Goal: Information Seeking & Learning: Learn about a topic

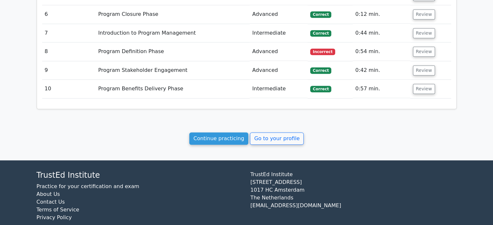
scroll to position [776, 0]
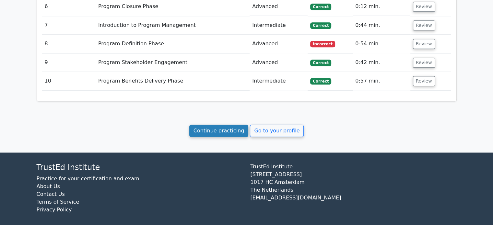
click at [218, 126] on link "Continue practicing" at bounding box center [218, 131] width 59 height 12
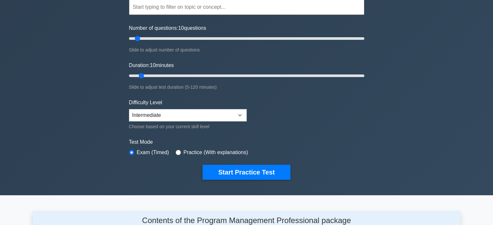
scroll to position [64, 0]
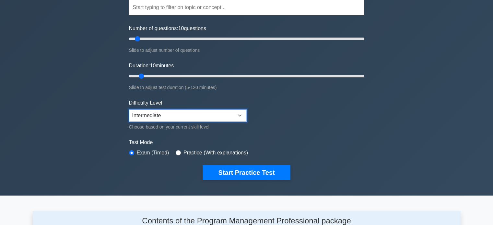
click at [241, 116] on select "Beginner Intermediate Expert" at bounding box center [188, 116] width 118 height 12
select select "expert"
click at [129, 110] on select "Beginner Intermediate Expert" at bounding box center [188, 116] width 118 height 12
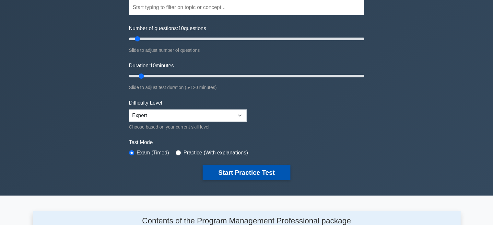
click at [252, 172] on button "Start Practice Test" at bounding box center [246, 172] width 87 height 15
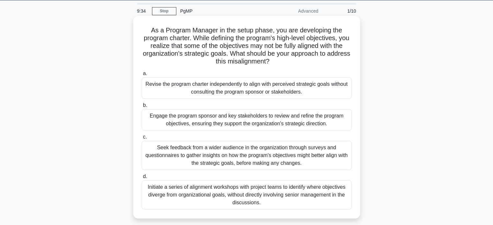
scroll to position [21, 0]
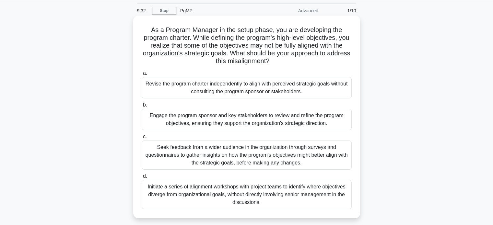
click at [255, 119] on div "Engage the program sponsor and key stakeholders to review and refine the progra…" at bounding box center [247, 119] width 210 height 21
click at [142, 107] on input "b. Engage the program sponsor and key stakeholders to review and refine the pro…" at bounding box center [142, 105] width 0 height 4
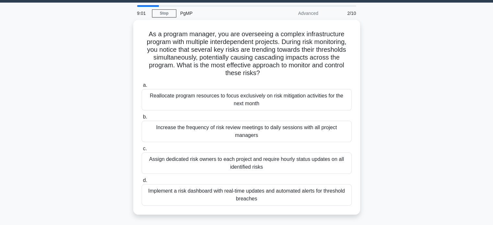
scroll to position [18, 0]
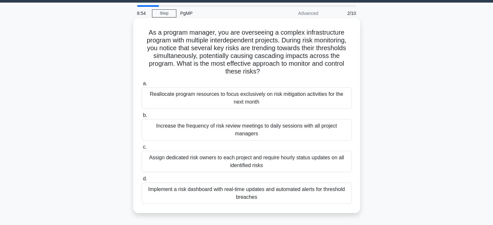
click at [235, 128] on div "Increase the frequency of risk review meetings to daily sessions with all proje…" at bounding box center [247, 129] width 210 height 21
click at [142, 118] on input "b. Increase the frequency of risk review meetings to daily sessions with all pr…" at bounding box center [142, 115] width 0 height 4
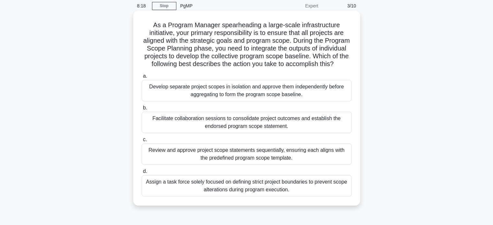
scroll to position [25, 0]
click at [277, 130] on div "Facilitate collaboration sessions to consolidate project outcomes and establish…" at bounding box center [247, 122] width 210 height 21
click at [142, 110] on input "b. Facilitate collaboration sessions to consolidate project outcomes and establ…" at bounding box center [142, 108] width 0 height 4
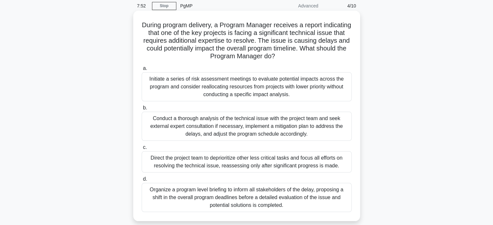
scroll to position [26, 0]
click at [277, 126] on div "Conduct a thorough analysis of the technical issue with the project team and se…" at bounding box center [247, 125] width 210 height 29
click at [142, 110] on input "b. Conduct a thorough analysis of the technical issue with the project team and…" at bounding box center [142, 108] width 0 height 4
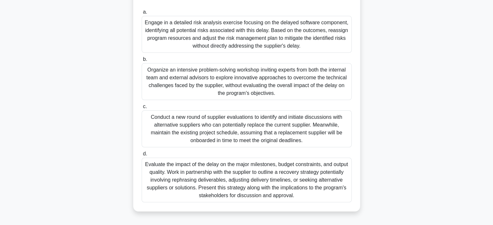
scroll to position [99, 0]
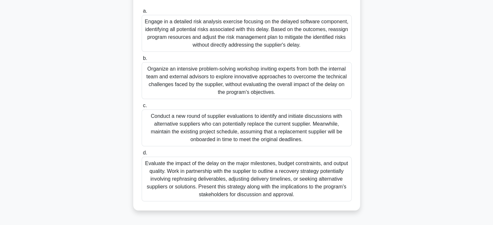
click at [266, 181] on div "Evaluate the impact of the delay on the major milestones, budget constraints, a…" at bounding box center [247, 179] width 210 height 45
click at [142, 155] on input "d. Evaluate the impact of the delay on the major milestones, budget constraints…" at bounding box center [142, 153] width 0 height 4
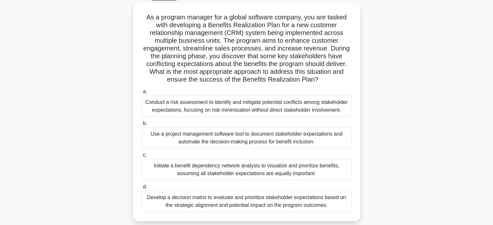
scroll to position [35, 0]
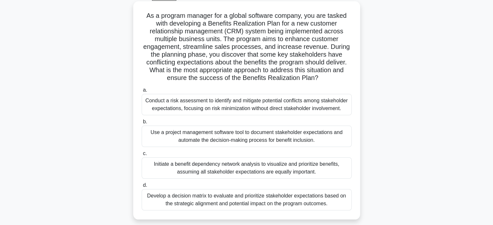
click at [252, 167] on div "Initiate a benefit dependency network analysis to visualize and prioritize bene…" at bounding box center [247, 167] width 210 height 21
click at [142, 156] on input "c. Initiate a benefit dependency network analysis to visualize and prioritize b…" at bounding box center [142, 154] width 0 height 4
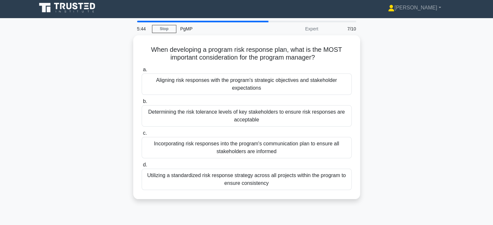
scroll to position [0, 0]
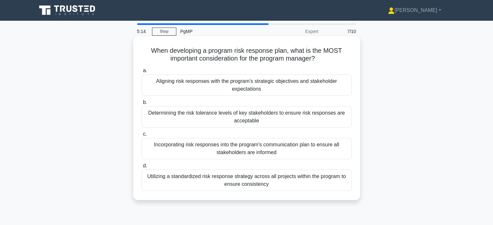
click at [228, 88] on div "Aligning risk responses with the program's strategic objectives and stakeholder…" at bounding box center [247, 85] width 210 height 21
click at [142, 73] on input "a. Aligning risk responses with the program's strategic objectives and stakehol…" at bounding box center [142, 71] width 0 height 4
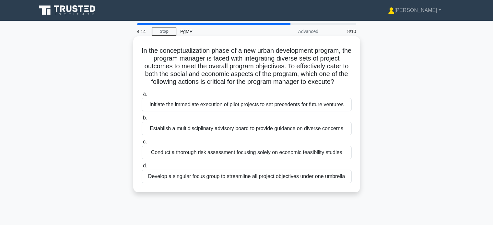
click at [240, 129] on div "Establish a multidisciplinary advisory board to provide guidance on diverse con…" at bounding box center [247, 129] width 210 height 14
click at [142, 120] on input "b. Establish a multidisciplinary advisory board to provide guidance on diverse …" at bounding box center [142, 118] width 0 height 4
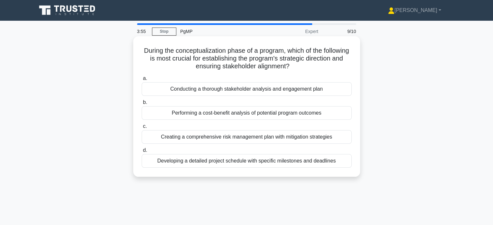
click at [227, 90] on div "Conducting a thorough stakeholder analysis and engagement plan" at bounding box center [247, 89] width 210 height 14
click at [142, 81] on input "a. Conducting a thorough stakeholder analysis and engagement plan" at bounding box center [142, 78] width 0 height 4
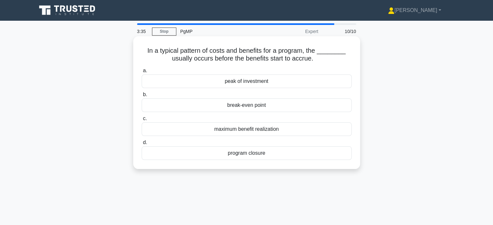
click at [224, 106] on div "break-even point" at bounding box center [247, 106] width 210 height 14
click at [142, 97] on input "b. break-even point" at bounding box center [142, 95] width 0 height 4
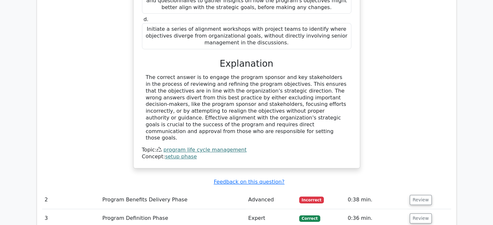
scroll to position [556, 0]
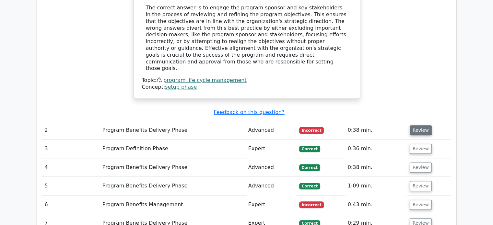
click at [411, 125] on button "Review" at bounding box center [421, 130] width 22 height 10
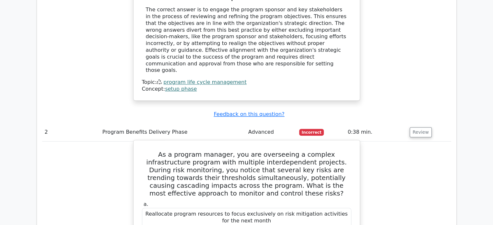
scroll to position [553, 0]
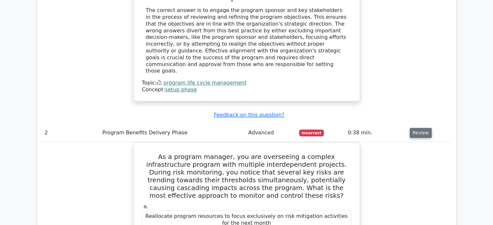
click at [418, 128] on button "Review" at bounding box center [421, 133] width 22 height 10
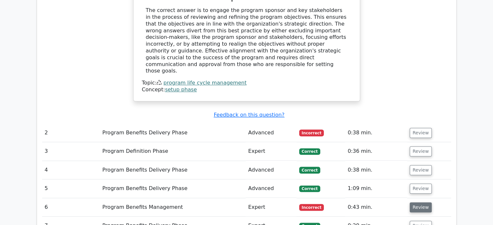
click at [419, 203] on button "Review" at bounding box center [421, 208] width 22 height 10
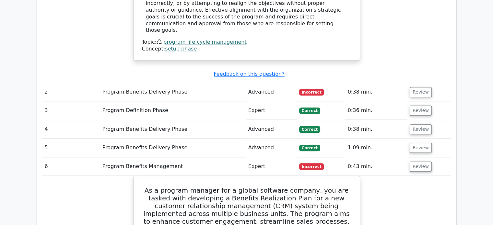
scroll to position [587, 0]
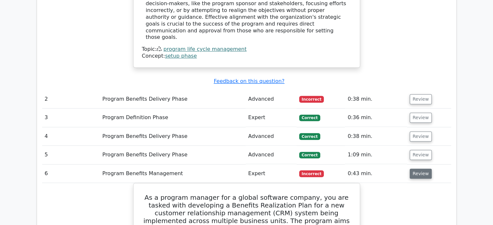
click at [421, 169] on button "Review" at bounding box center [421, 174] width 22 height 10
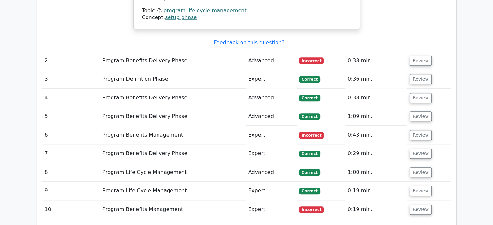
scroll to position [625, 0]
click at [420, 205] on button "Review" at bounding box center [421, 210] width 22 height 10
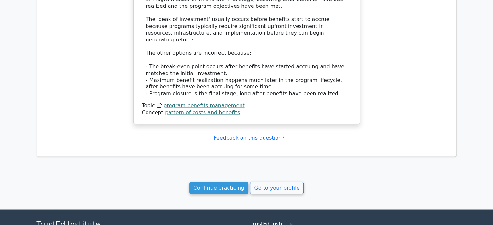
scroll to position [1123, 0]
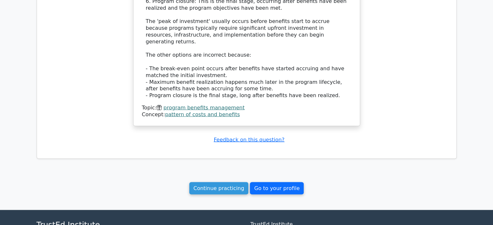
click at [279, 182] on link "Go to your profile" at bounding box center [277, 188] width 54 height 12
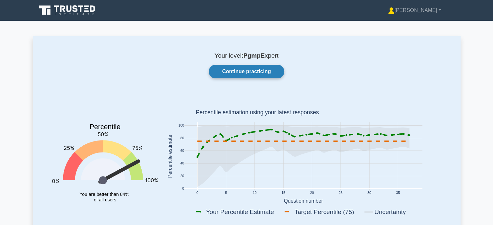
click at [247, 69] on link "Continue practicing" at bounding box center [246, 72] width 75 height 14
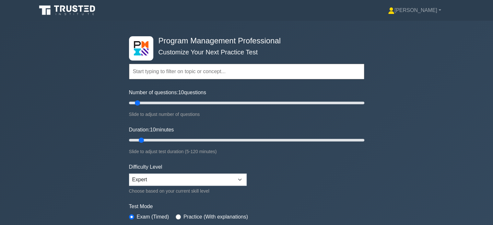
scroll to position [50, 0]
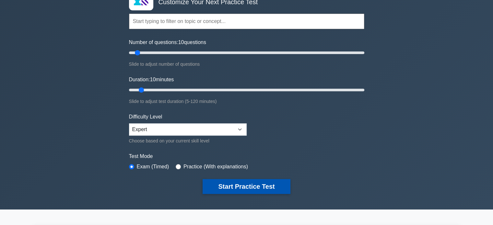
click at [249, 186] on button "Start Practice Test" at bounding box center [246, 186] width 87 height 15
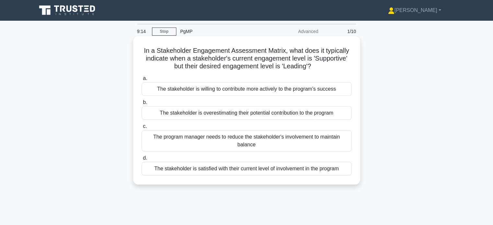
click at [273, 115] on div "The stakeholder is overestimating their potential contribution to the program" at bounding box center [247, 113] width 210 height 14
click at [142, 105] on input "b. The stakeholder is overestimating their potential contribution to the program" at bounding box center [142, 102] width 0 height 4
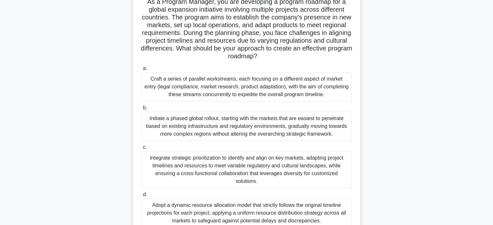
scroll to position [51, 0]
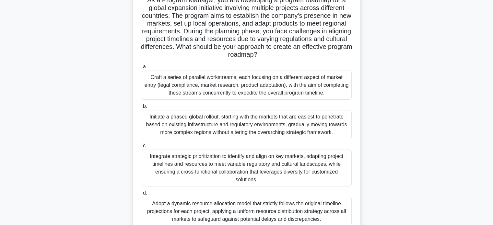
click at [250, 123] on div "Initiate a phased global rollout, starting with the markets that are easiest to…" at bounding box center [247, 124] width 210 height 29
click at [142, 109] on input "b. Initiate a phased global rollout, starting with the markets that are easiest…" at bounding box center [142, 106] width 0 height 4
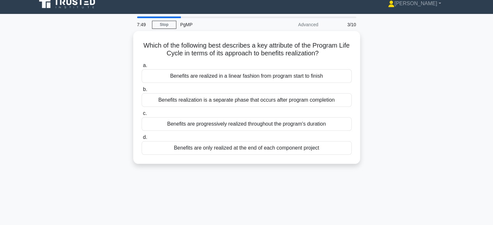
scroll to position [0, 0]
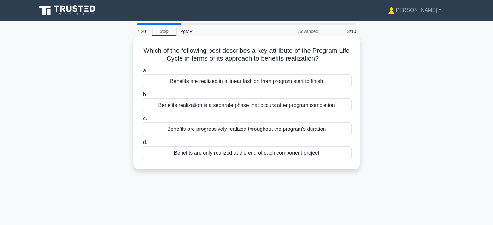
click at [245, 131] on div "Benefits are progressively realized throughout the program's duration" at bounding box center [247, 129] width 210 height 14
click at [142, 121] on input "c. Benefits are progressively realized throughout the program's duration" at bounding box center [142, 119] width 0 height 4
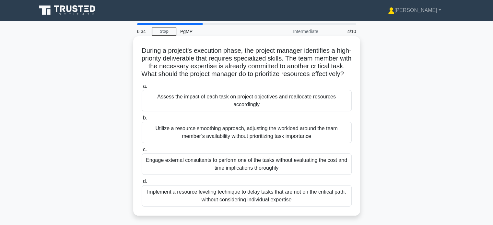
click at [243, 132] on div "Utilize a resource smoothing approach, adjusting the workload around the team m…" at bounding box center [247, 132] width 210 height 21
click at [142, 120] on input "b. Utilize a resource smoothing approach, adjusting the workload around the tea…" at bounding box center [142, 118] width 0 height 4
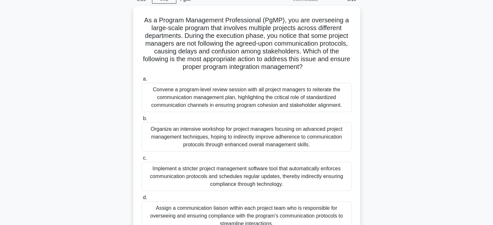
scroll to position [31, 0]
click at [218, 96] on div "Convene a program-level review session with all project managers to reiterate t…" at bounding box center [247, 96] width 210 height 29
click at [142, 81] on input "a. Convene a program-level review session with all project managers to reiterat…" at bounding box center [142, 78] width 0 height 4
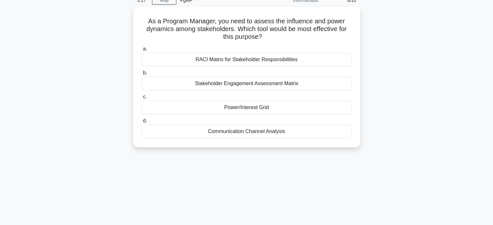
scroll to position [0, 0]
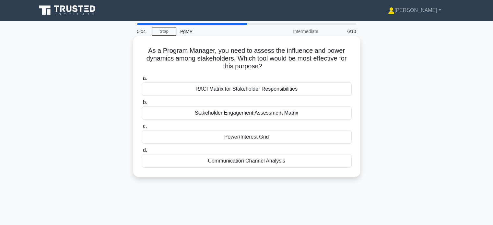
click at [226, 89] on div "RACI Matrix for Stakeholder Responsibilities" at bounding box center [247, 89] width 210 height 14
click at [142, 81] on input "a. RACI Matrix for Stakeholder Responsibilities" at bounding box center [142, 78] width 0 height 4
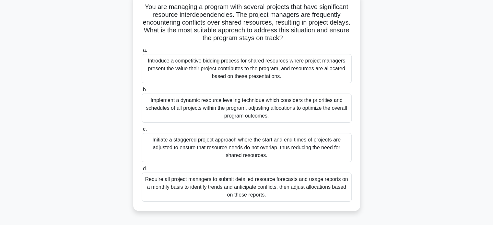
scroll to position [45, 0]
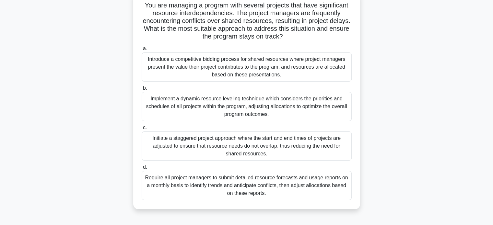
click at [244, 187] on div "Require all project managers to submit detailed resource forecasts and usage re…" at bounding box center [247, 185] width 210 height 29
click at [142, 169] on input "d. Require all project managers to submit detailed resource forecasts and usage…" at bounding box center [142, 167] width 0 height 4
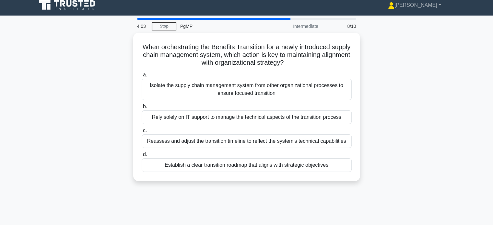
scroll to position [0, 0]
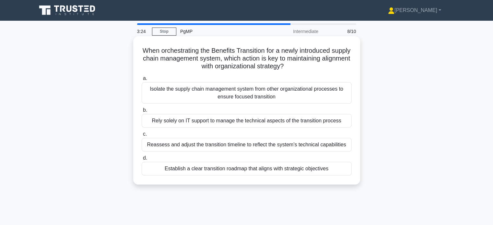
click at [218, 170] on div "Establish a clear transition roadmap that aligns with strategic objectives" at bounding box center [247, 169] width 210 height 14
click at [142, 160] on input "d. Establish a clear transition roadmap that aligns with strategic objectives" at bounding box center [142, 158] width 0 height 4
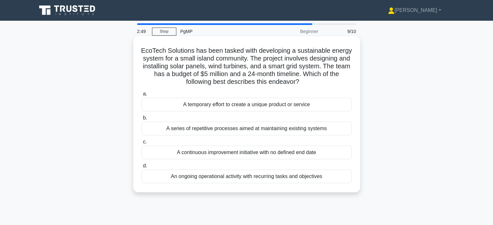
click at [230, 129] on div "A series of repetitive processes aimed at maintaining existing systems" at bounding box center [247, 129] width 210 height 14
click at [142, 120] on input "b. A series of repetitive processes aimed at maintaining existing systems" at bounding box center [142, 118] width 0 height 4
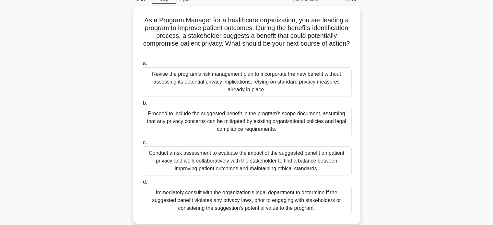
scroll to position [32, 0]
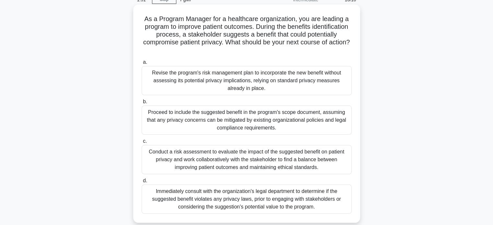
click at [213, 166] on div "Conduct a risk assessment to evaluate the impact of the suggested benefit on pa…" at bounding box center [247, 159] width 210 height 29
click at [142, 144] on input "c. Conduct a risk assessment to evaluate the impact of the suggested benefit on…" at bounding box center [142, 141] width 0 height 4
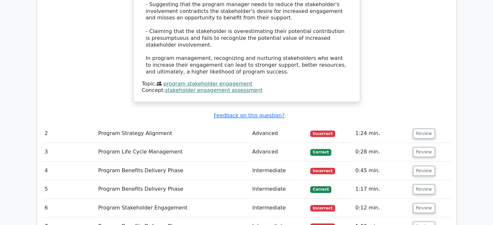
scroll to position [698, 0]
click at [422, 129] on button "Review" at bounding box center [424, 134] width 22 height 10
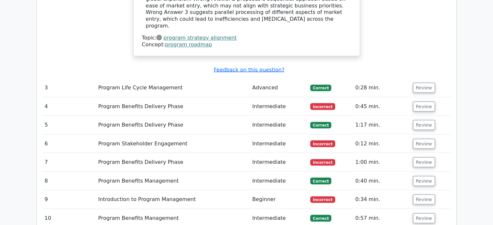
scroll to position [1167, 0]
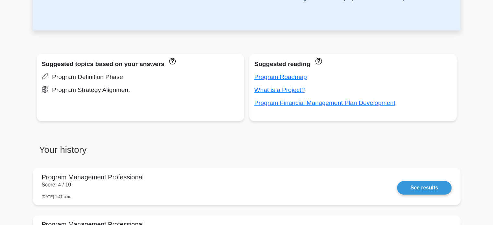
scroll to position [153, 0]
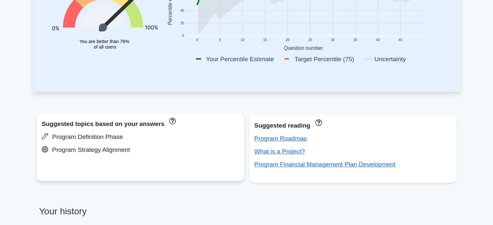
click at [162, 147] on div "Program Strategy Alignment" at bounding box center [140, 150] width 197 height 10
click at [88, 138] on div "Program Definition Phase" at bounding box center [140, 137] width 197 height 10
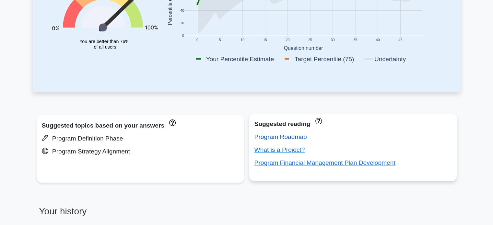
click at [270, 138] on link "Program Roadmap" at bounding box center [280, 137] width 52 height 7
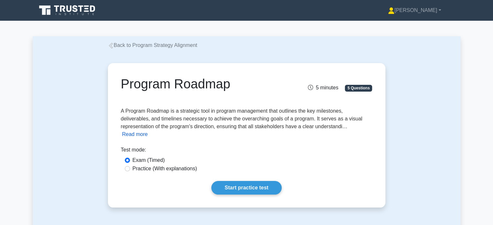
click at [131, 135] on button "Read more" at bounding box center [135, 135] width 26 height 8
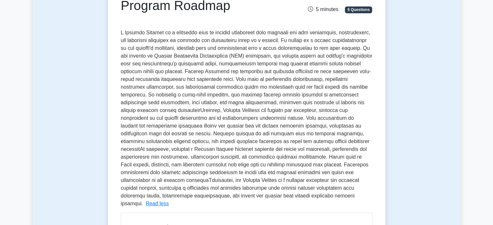
scroll to position [79, 0]
